Goal: Browse casually: Explore the website without a specific task or goal

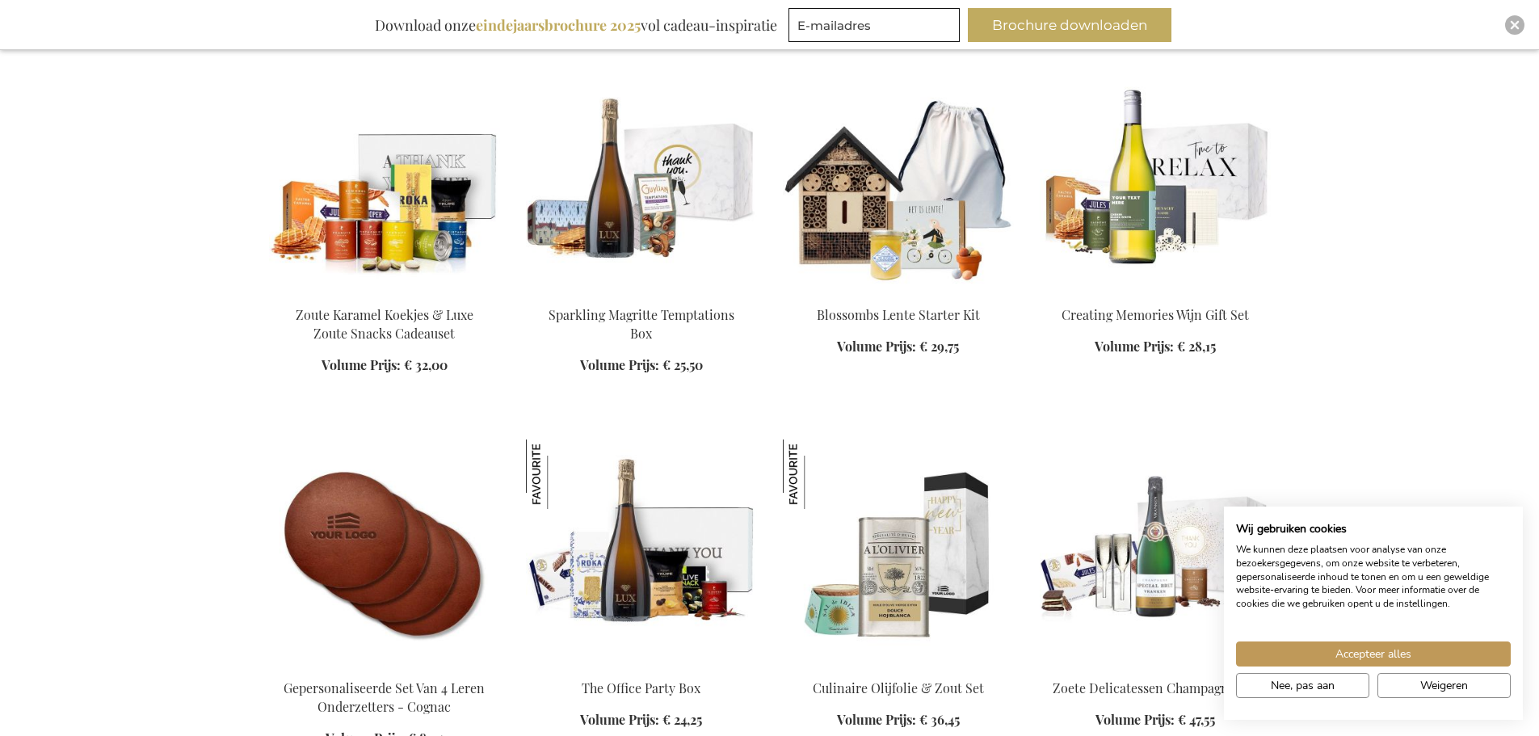
scroll to position [696, 0]
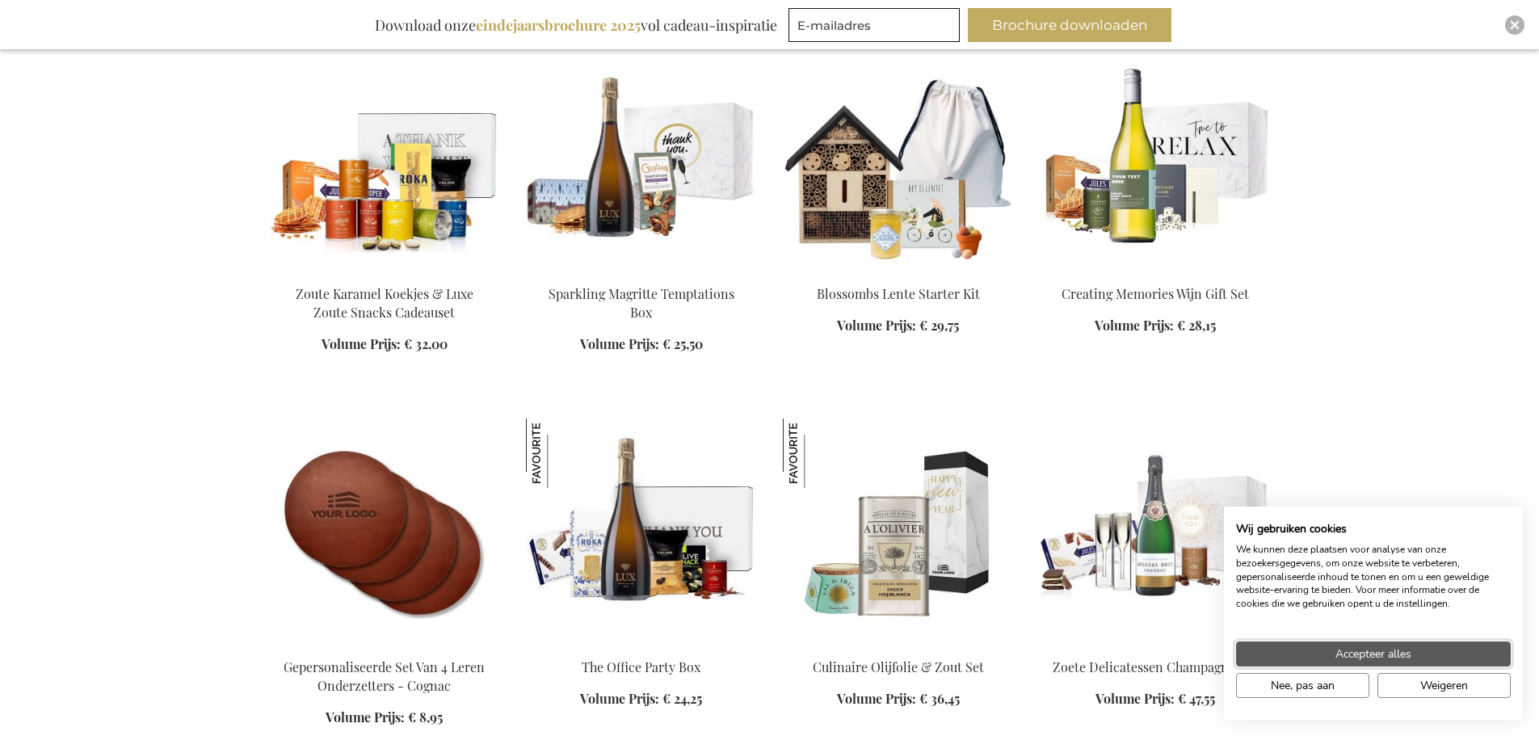
click at [1440, 652] on button "Accepteer alles" at bounding box center [1373, 654] width 275 height 25
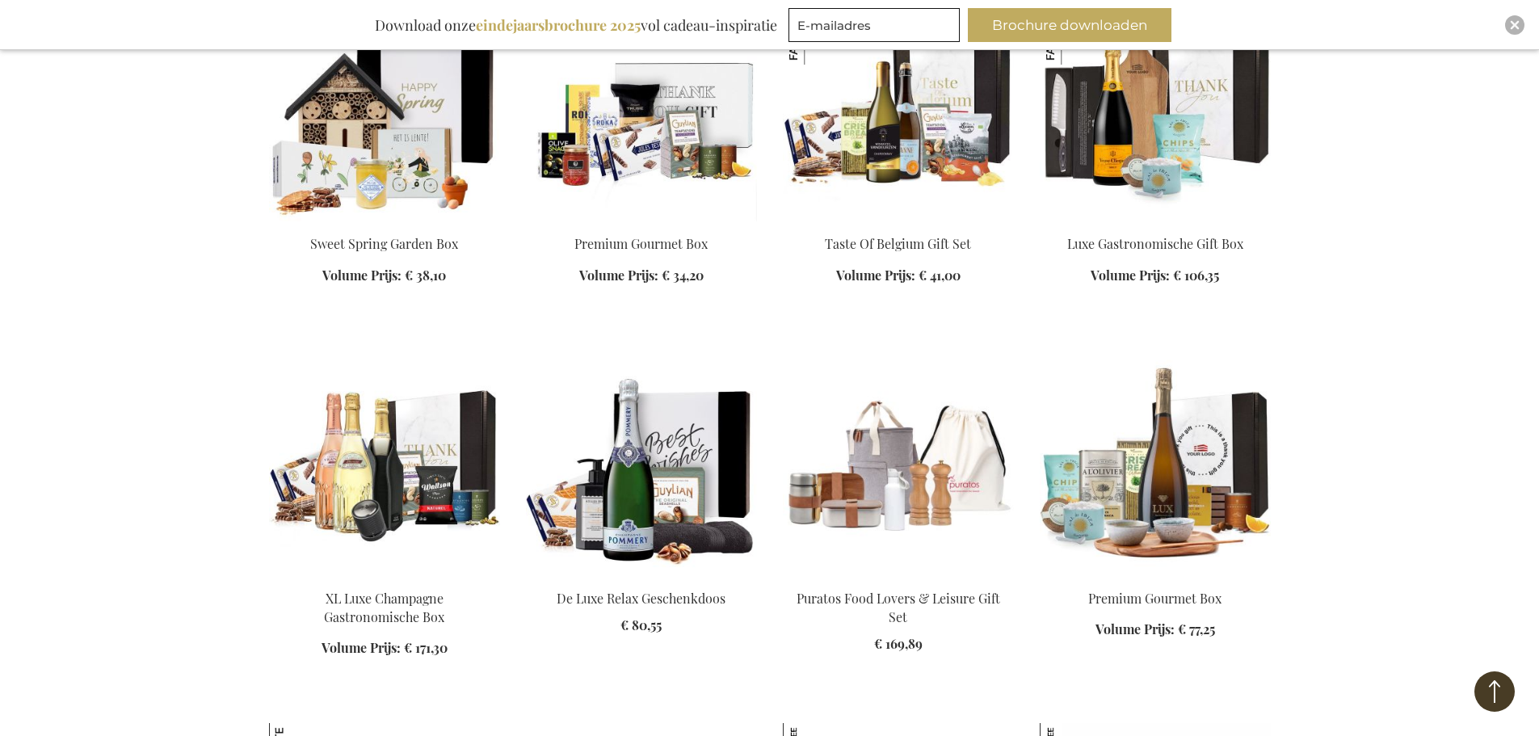
scroll to position [1666, 0]
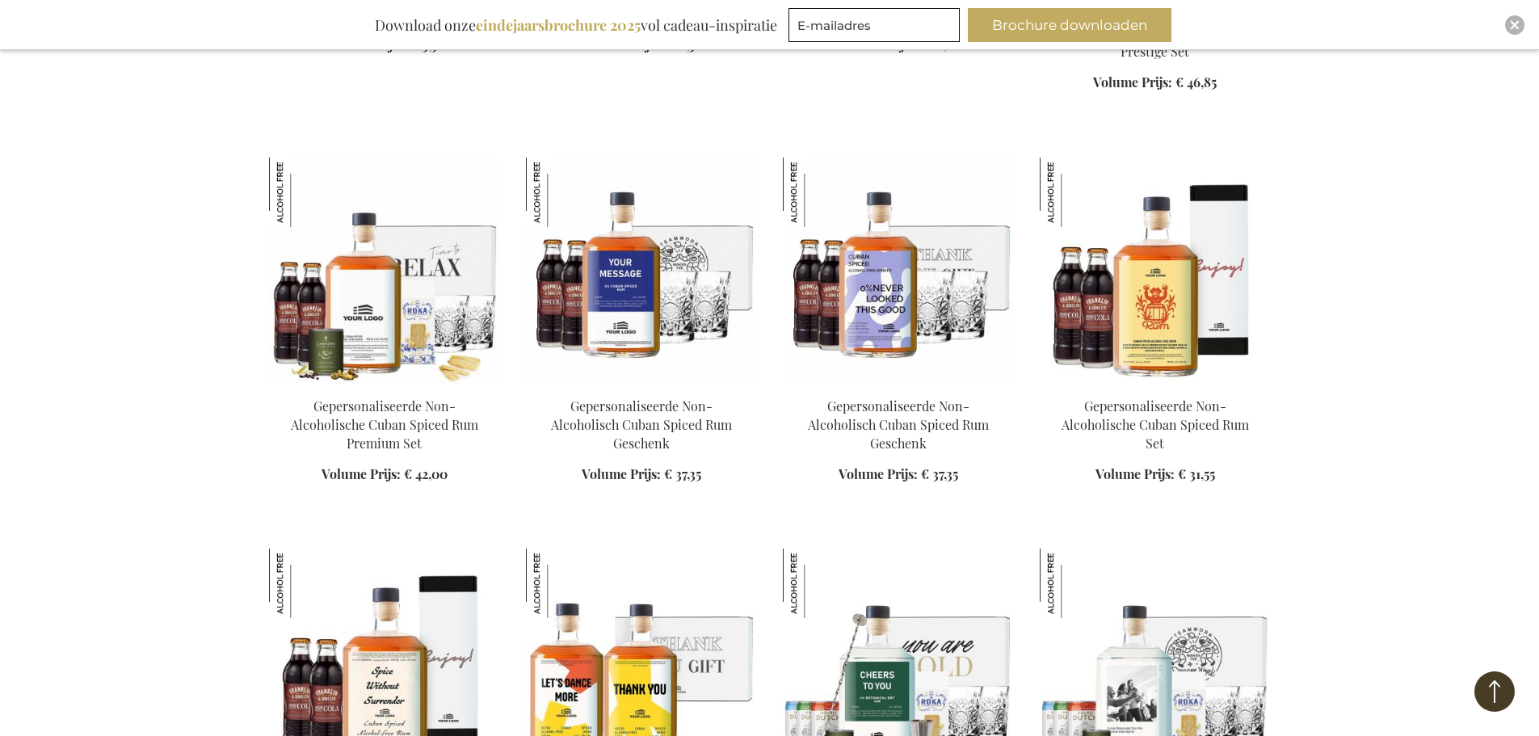
scroll to position [3040, 0]
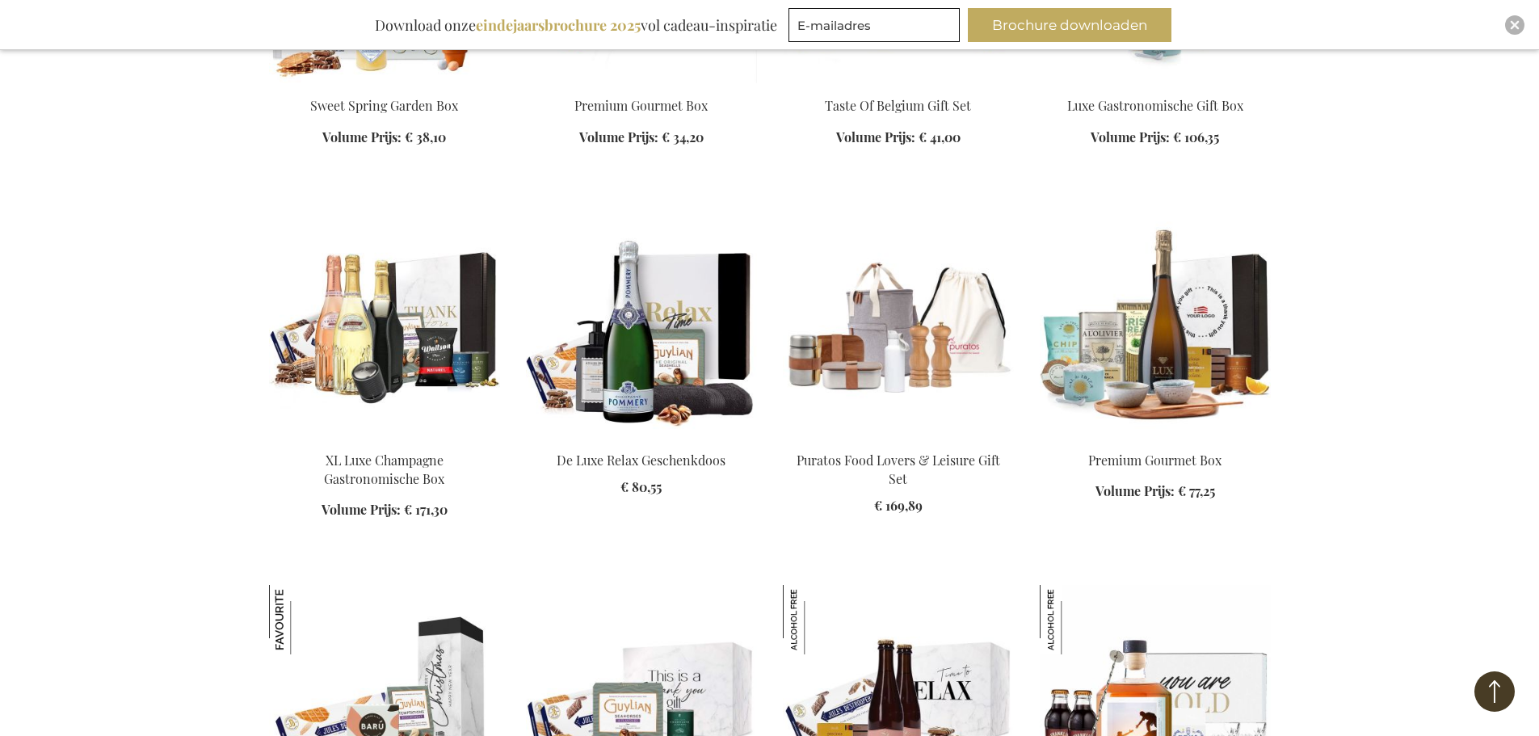
scroll to position [1632, 0]
